Goal: Task Accomplishment & Management: Manage account settings

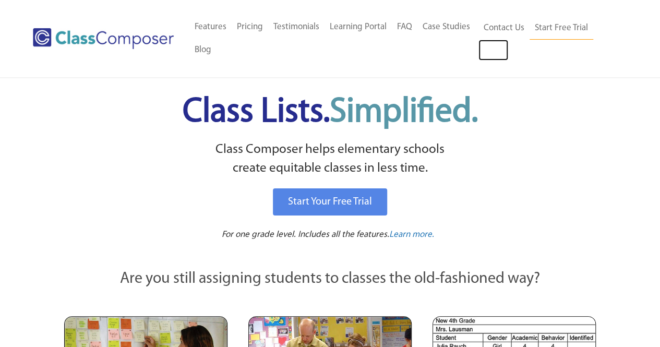
click at [483, 53] on link "Log In" at bounding box center [493, 50] width 30 height 21
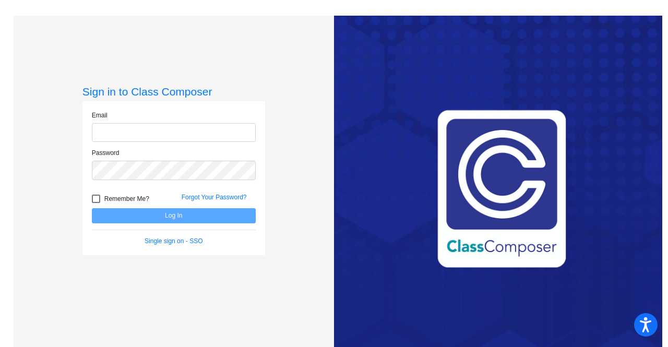
type input "[PERSON_NAME][EMAIL_ADDRESS][PERSON_NAME][DOMAIN_NAME]"
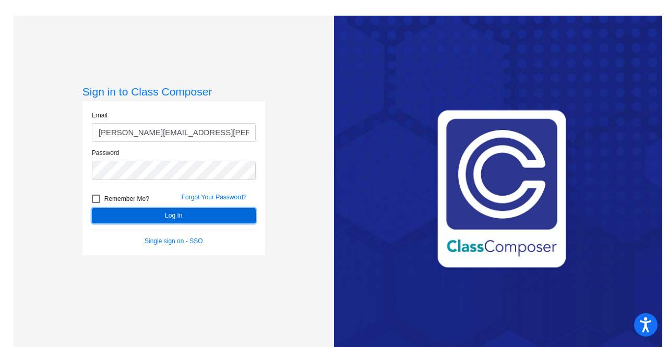
click at [182, 218] on button "Log In" at bounding box center [174, 215] width 164 height 15
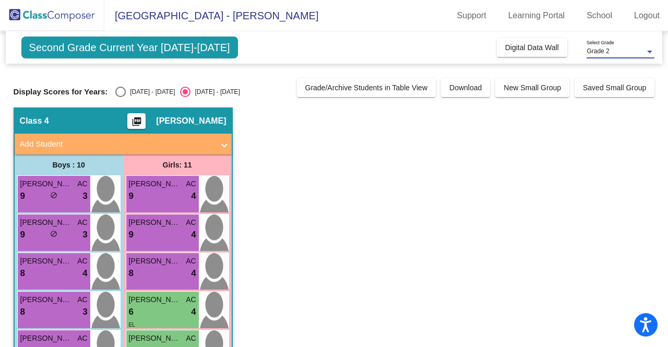
click at [639, 49] on div "Grade 2" at bounding box center [615, 51] width 58 height 7
click at [639, 49] on span "Grade 2" at bounding box center [620, 51] width 68 height 19
